Goal: Information Seeking & Learning: Learn about a topic

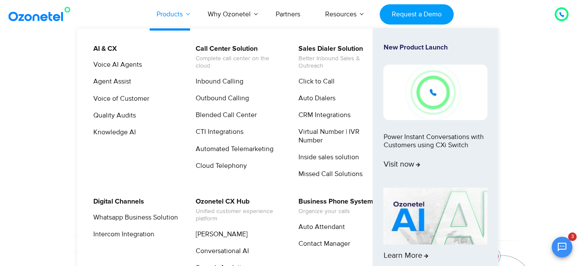
drag, startPoint x: 0, startPoint y: 0, endPoint x: 175, endPoint y: 12, distance: 175.5
click at [175, 12] on link "Products" at bounding box center [169, 14] width 51 height 28
click at [117, 63] on link "Voice AI Agents" at bounding box center [116, 64] width 56 height 11
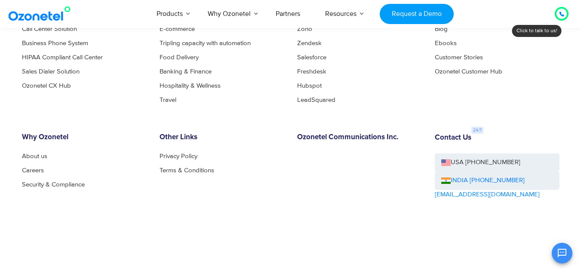
scroll to position [1896, 0]
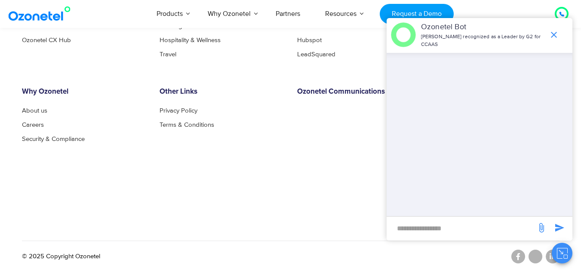
click at [244, 204] on div "Products Call Center Solution Business Phone System HIPAA Compliant Call Center…" at bounding box center [290, 97] width 551 height 272
click at [554, 32] on icon "end chat or minimize" at bounding box center [554, 35] width 10 height 10
